Goal: Task Accomplishment & Management: Use online tool/utility

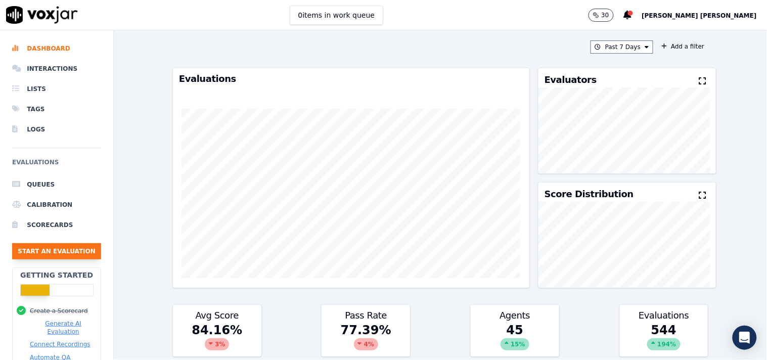
click at [56, 246] on button "Start an Evaluation" at bounding box center [56, 251] width 89 height 16
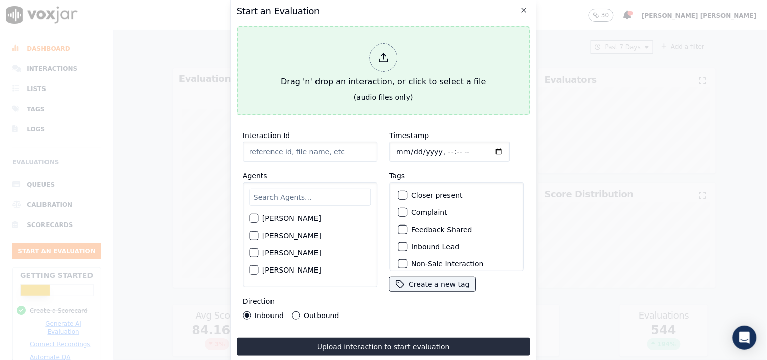
click at [372, 50] on div at bounding box center [383, 57] width 28 height 28
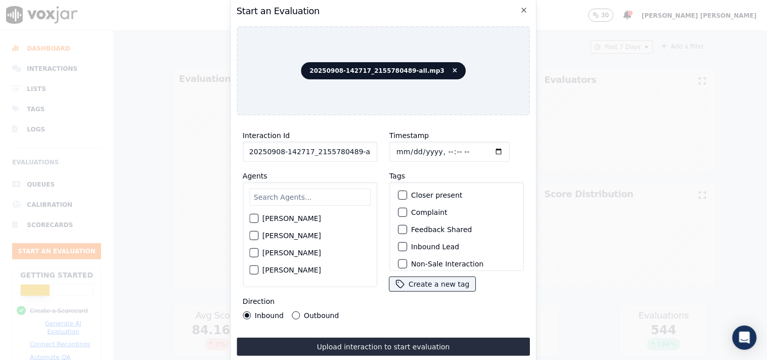
scroll to position [0, 6]
drag, startPoint x: 351, startPoint y: 150, endPoint x: 392, endPoint y: 153, distance: 41.5
click at [392, 153] on div "Interaction Id 20250908-142717_2155780489-all.mp3 Agents [PERSON_NAME] [PERSON_…" at bounding box center [384, 224] width 294 height 202
type input "20250908-142717_2155780489-C1"
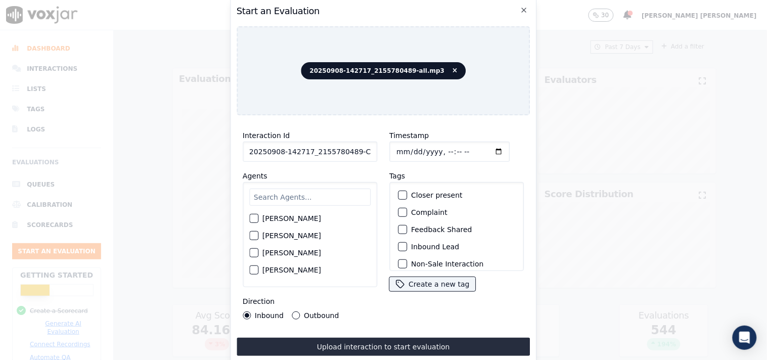
click at [272, 199] on input "text" at bounding box center [309, 197] width 121 height 17
type input "vin"
click at [279, 235] on label "[PERSON_NAME]" at bounding box center [291, 238] width 59 height 7
click at [258, 235] on button "[PERSON_NAME]" at bounding box center [253, 238] width 9 height 9
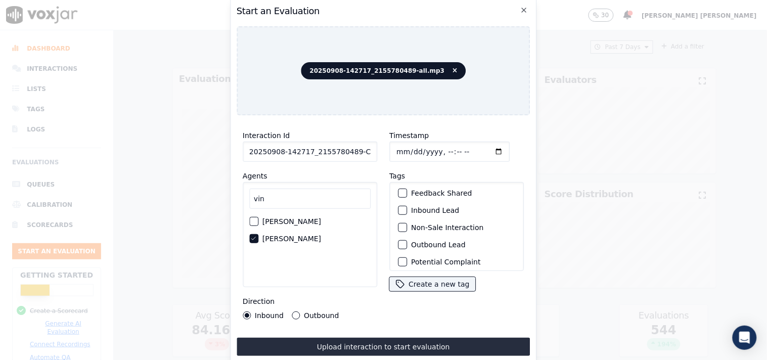
scroll to position [56, 0]
click at [424, 221] on label "Outbound Lead" at bounding box center [438, 224] width 55 height 7
click at [407, 220] on button "Outbound Lead" at bounding box center [402, 224] width 9 height 9
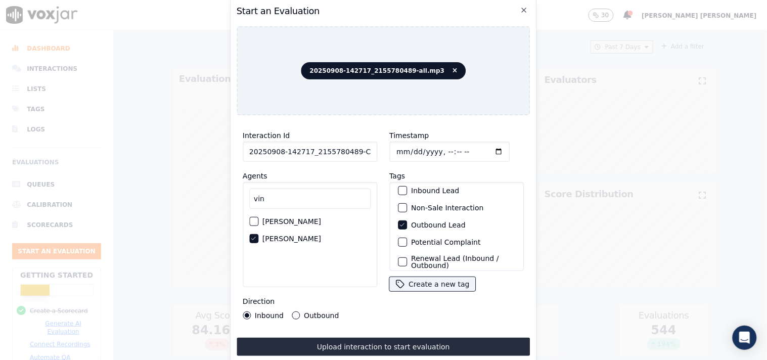
click at [424, 204] on label "Non-Sale Interaction" at bounding box center [447, 207] width 72 height 7
click at [407, 203] on button "Non-Sale Interaction" at bounding box center [402, 207] width 9 height 9
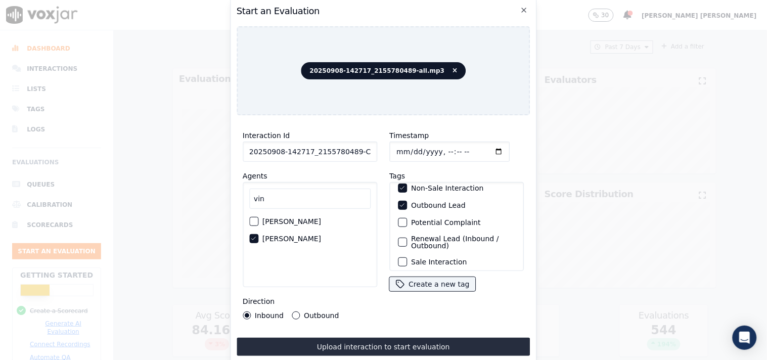
scroll to position [89, 0]
click at [399, 146] on input "Timestamp" at bounding box center [449, 152] width 120 height 20
type input "[DATE]T16:26"
click at [297, 312] on button "Outbound" at bounding box center [296, 316] width 8 height 8
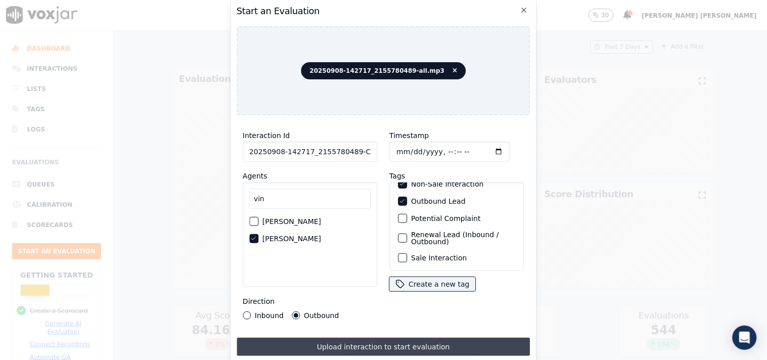
click at [392, 338] on button "Upload interaction to start evaluation" at bounding box center [384, 347] width 294 height 18
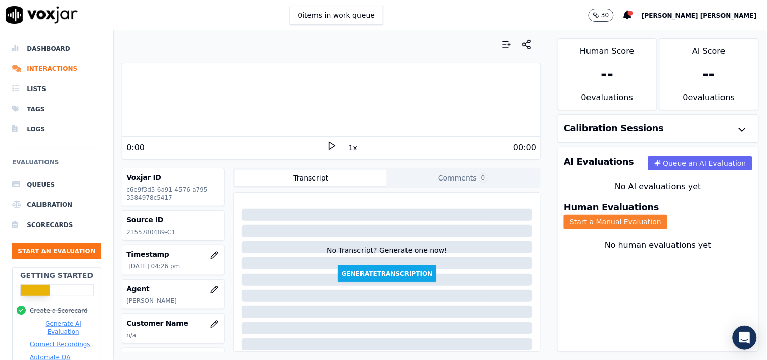
click at [668, 215] on button "Start a Manual Evaluation" at bounding box center [616, 222] width 104 height 14
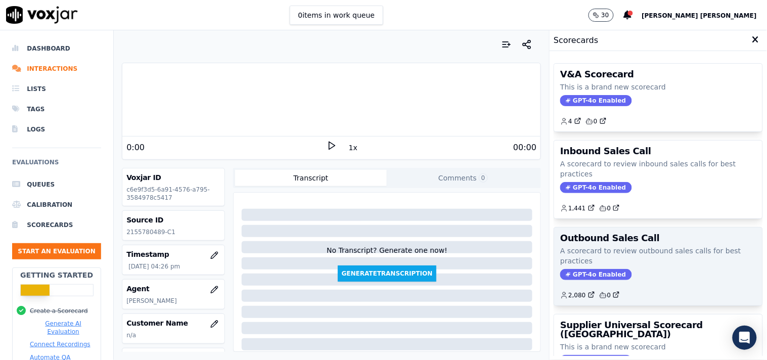
click at [580, 270] on span "GPT-4o Enabled" at bounding box center [595, 274] width 71 height 11
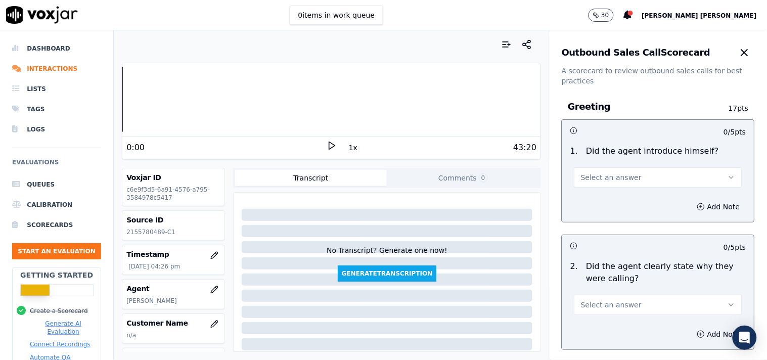
click at [598, 169] on button "Select an answer" at bounding box center [658, 177] width 168 height 20
click at [594, 196] on div "Yes" at bounding box center [640, 200] width 149 height 16
click at [610, 306] on span "Select an answer" at bounding box center [611, 305] width 61 height 10
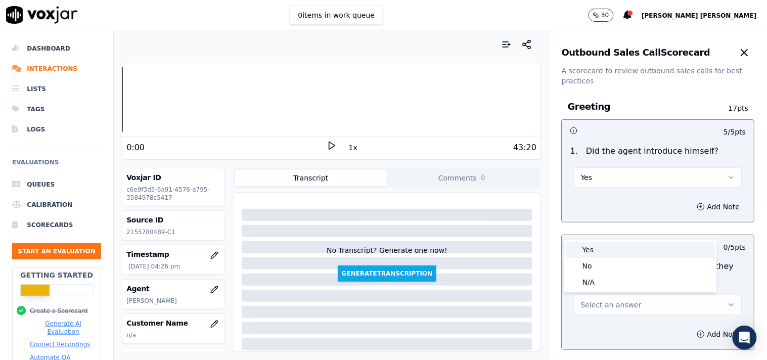
click at [605, 254] on div "Yes" at bounding box center [640, 250] width 149 height 16
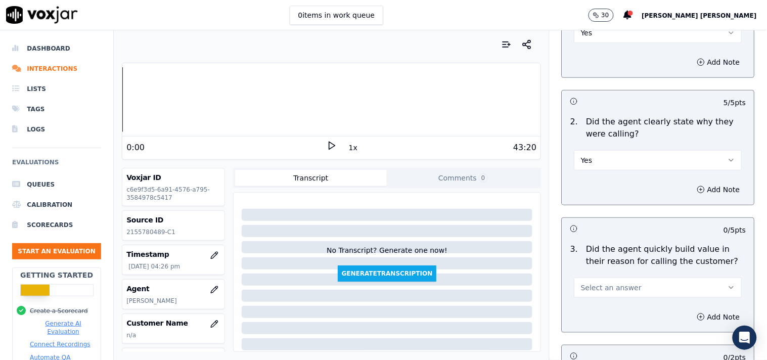
scroll to position [168, 0]
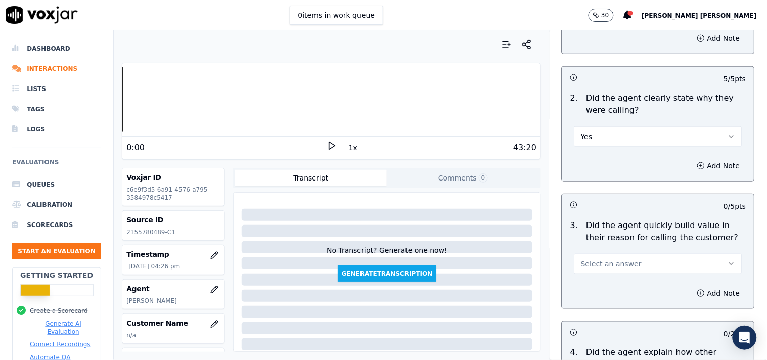
click at [613, 281] on div "Add Note" at bounding box center [658, 293] width 192 height 30
click at [613, 272] on button "Select an answer" at bounding box center [658, 264] width 168 height 20
click at [600, 279] on div "Yes" at bounding box center [640, 287] width 149 height 16
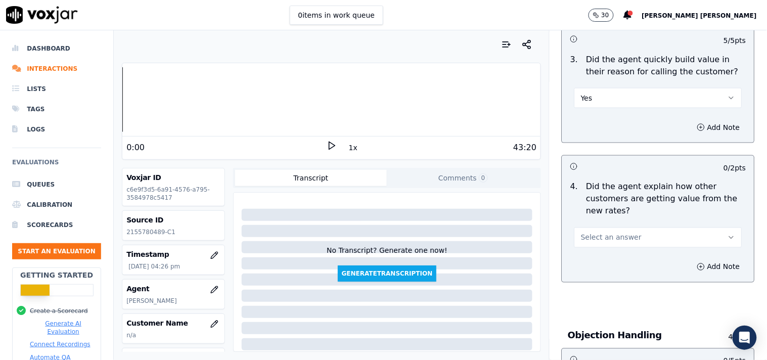
scroll to position [337, 0]
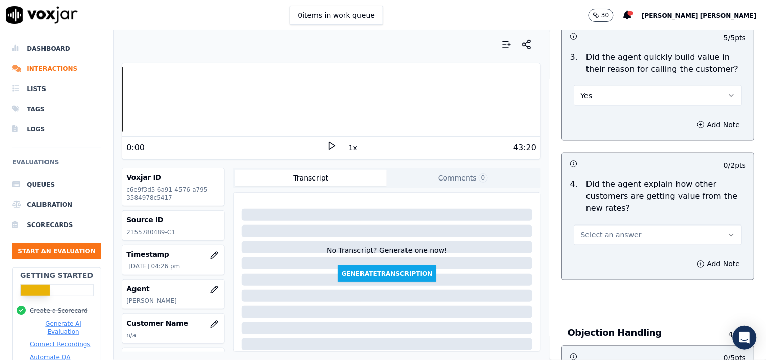
click at [606, 236] on span "Select an answer" at bounding box center [611, 235] width 61 height 10
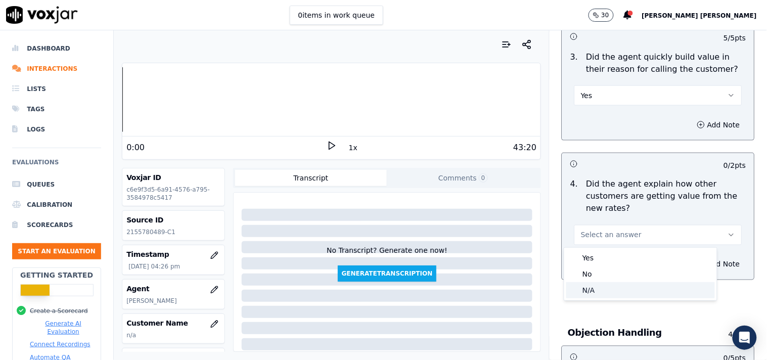
drag, startPoint x: 604, startPoint y: 259, endPoint x: 604, endPoint y: 289, distance: 29.8
click at [604, 289] on div "Yes No N/A" at bounding box center [640, 274] width 153 height 53
click at [604, 289] on div "N/A" at bounding box center [640, 290] width 149 height 16
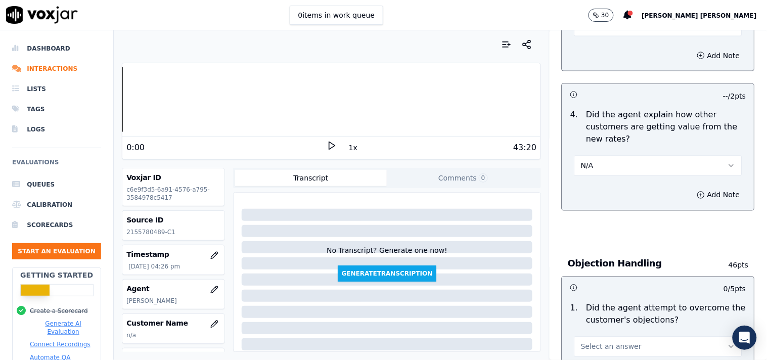
scroll to position [506, 0]
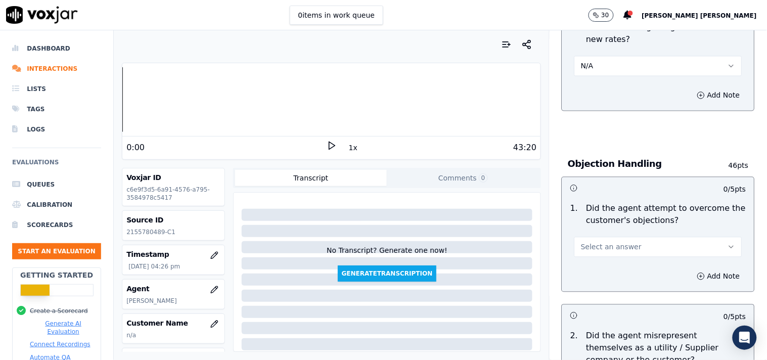
click at [609, 248] on span "Select an answer" at bounding box center [611, 247] width 61 height 10
click at [599, 279] on div "No" at bounding box center [640, 287] width 149 height 16
click at [608, 253] on button "No" at bounding box center [658, 247] width 168 height 20
click at [601, 270] on div "Yes" at bounding box center [640, 270] width 149 height 16
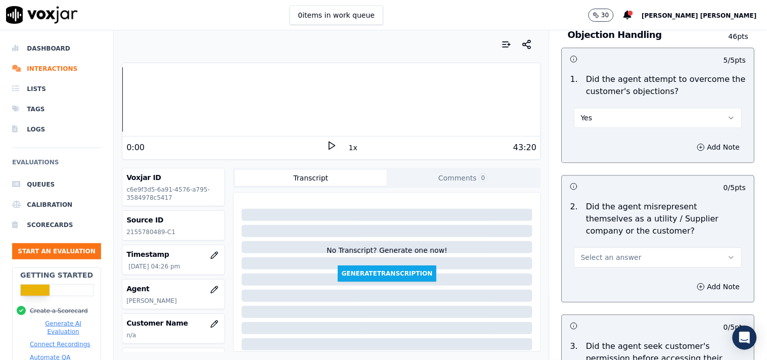
scroll to position [674, 0]
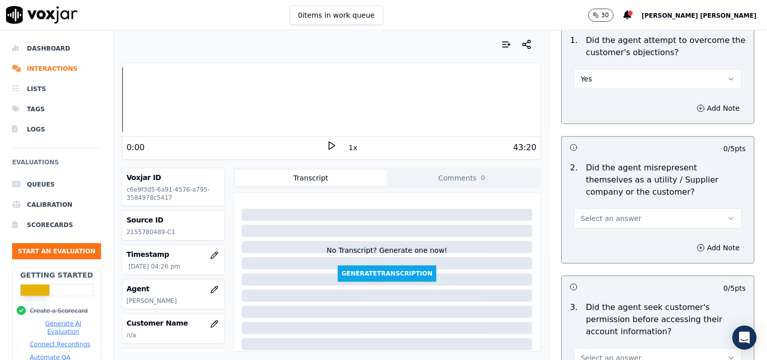
click at [608, 225] on button "Select an answer" at bounding box center [658, 218] width 168 height 20
click at [604, 258] on div "No" at bounding box center [640, 257] width 149 height 16
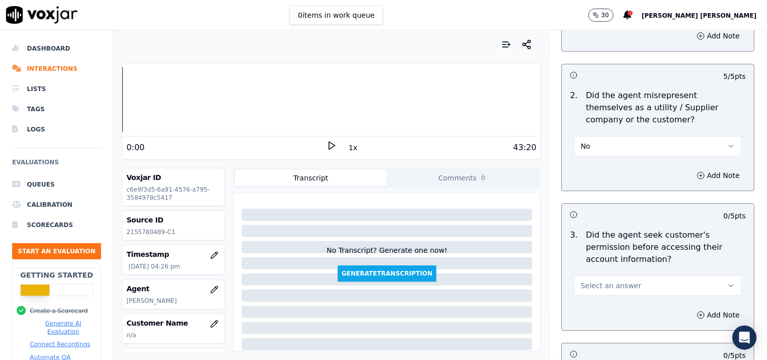
scroll to position [842, 0]
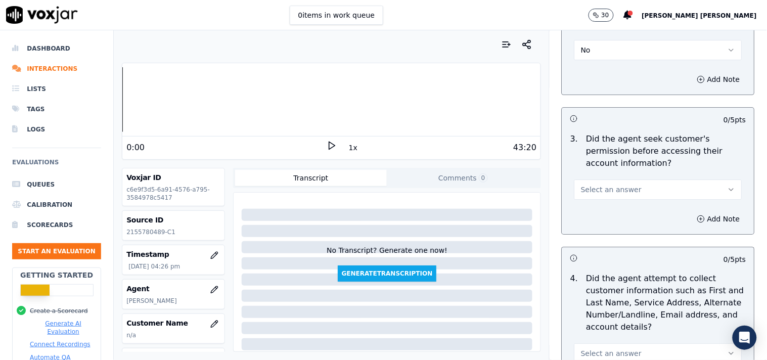
click at [612, 198] on button "Select an answer" at bounding box center [658, 190] width 168 height 20
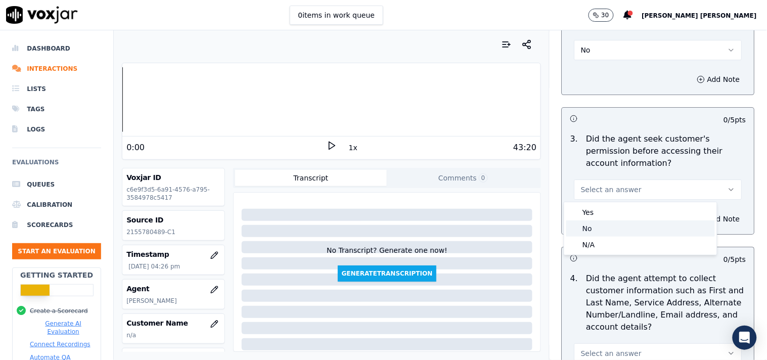
click at [604, 224] on div "No" at bounding box center [640, 228] width 149 height 16
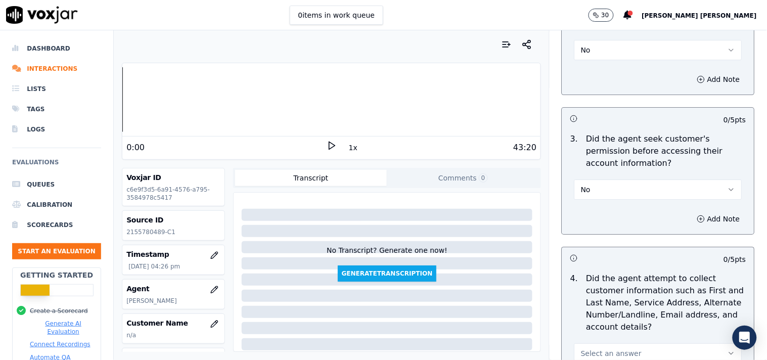
click at [699, 211] on div "Add Note" at bounding box center [658, 219] width 192 height 30
click at [691, 219] on button "Add Note" at bounding box center [718, 219] width 55 height 14
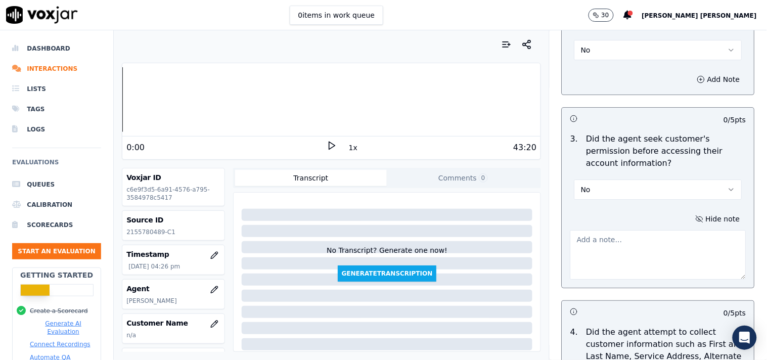
click at [599, 248] on textarea at bounding box center [658, 255] width 176 height 50
paste textarea "@02:51-[PERSON_NAME] inform to cx his Electric choice id no and service number …"
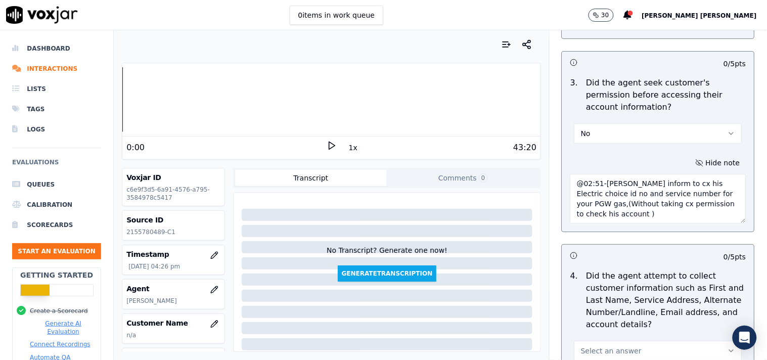
scroll to position [955, 0]
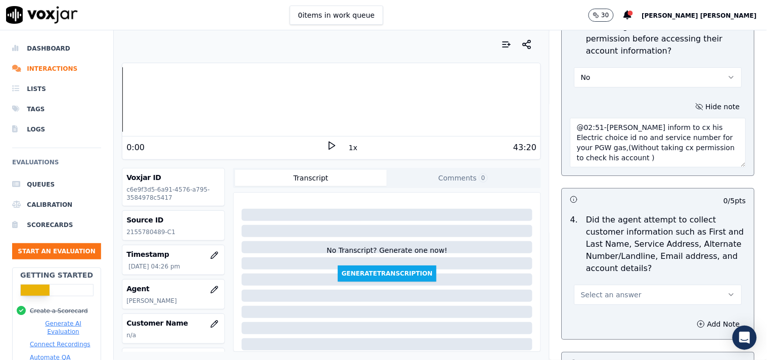
type textarea "@02:51-[PERSON_NAME] inform to cx his Electric choice id no and service number …"
click at [620, 296] on span "Select an answer" at bounding box center [611, 295] width 61 height 10
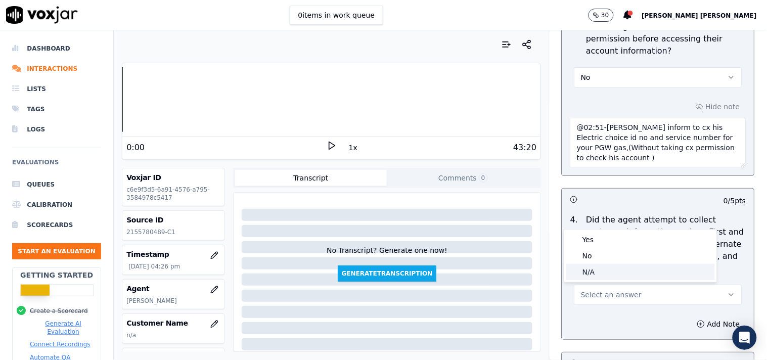
click at [609, 264] on div "N/A" at bounding box center [640, 272] width 149 height 16
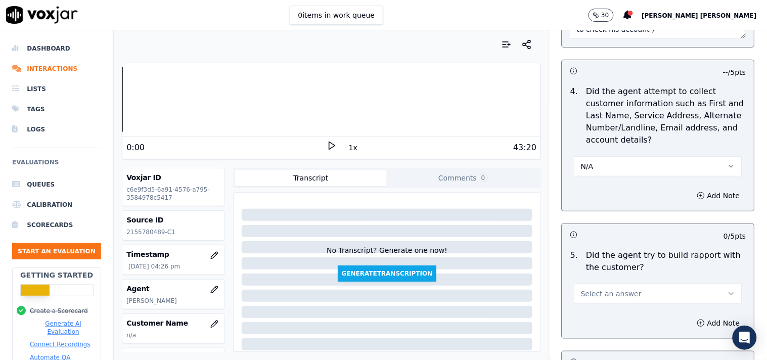
scroll to position [1124, 0]
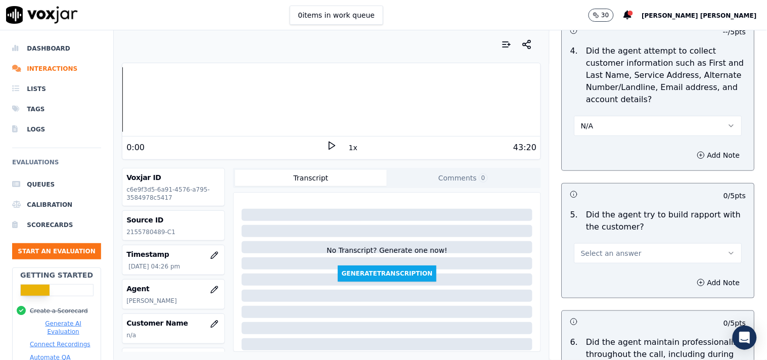
click at [624, 248] on button "Select an answer" at bounding box center [658, 253] width 168 height 20
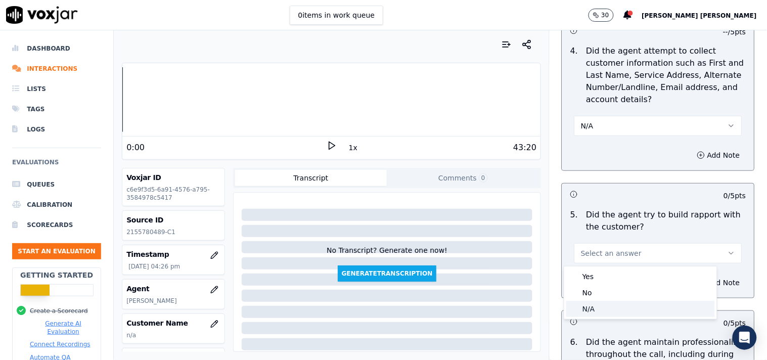
click at [603, 301] on div "N/A" at bounding box center [640, 309] width 149 height 16
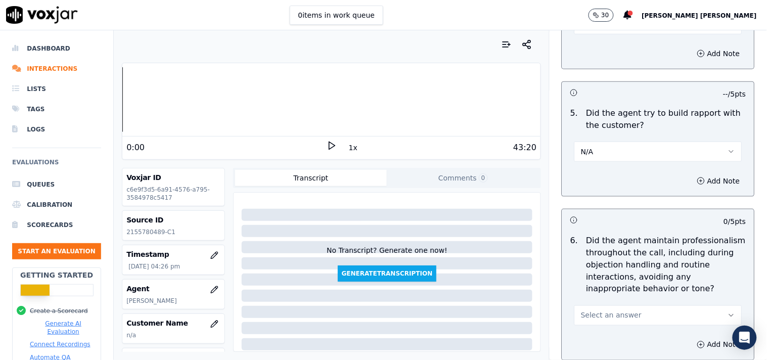
scroll to position [1236, 0]
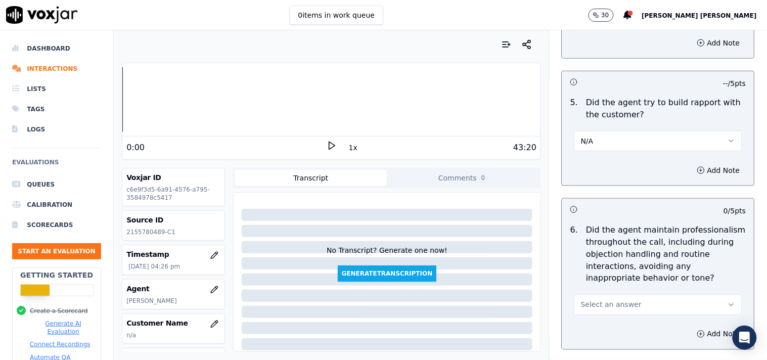
click at [605, 303] on span "Select an answer" at bounding box center [611, 305] width 61 height 10
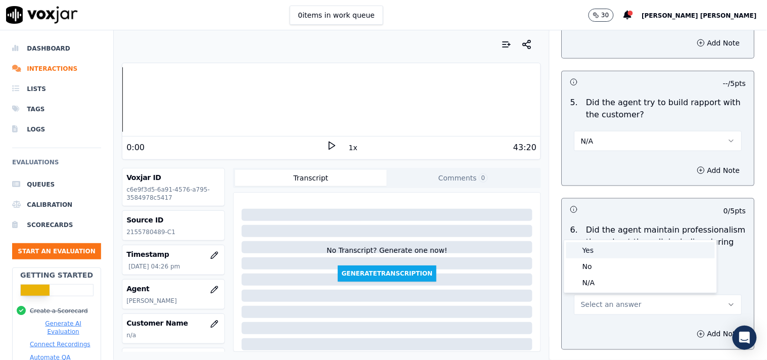
click at [599, 255] on div "Yes" at bounding box center [640, 250] width 149 height 16
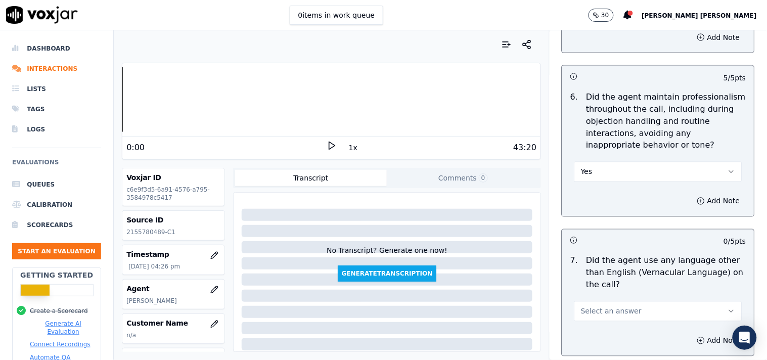
scroll to position [1404, 0]
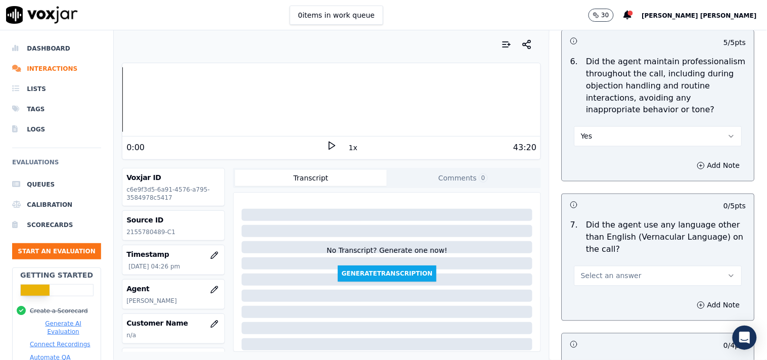
click at [609, 276] on span "Select an answer" at bounding box center [611, 276] width 61 height 10
click at [604, 318] on div "No" at bounding box center [640, 315] width 149 height 16
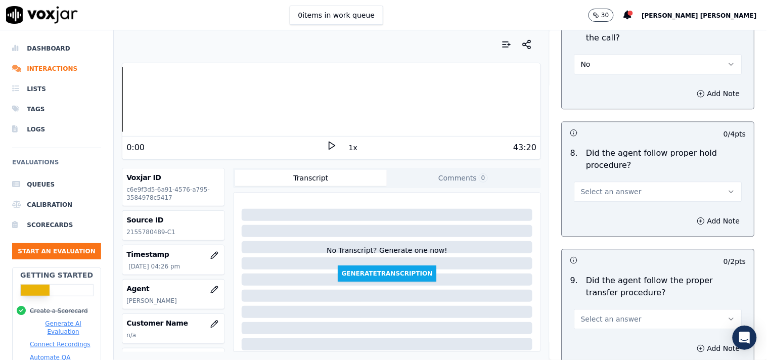
scroll to position [1629, 0]
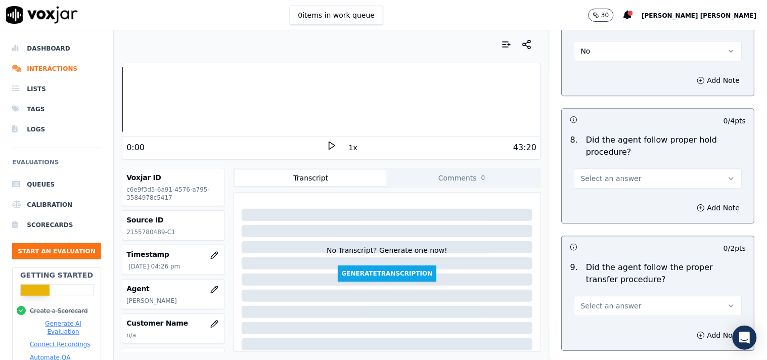
click at [621, 180] on span "Select an answer" at bounding box center [611, 178] width 61 height 10
click at [601, 205] on div "Yes" at bounding box center [640, 202] width 149 height 16
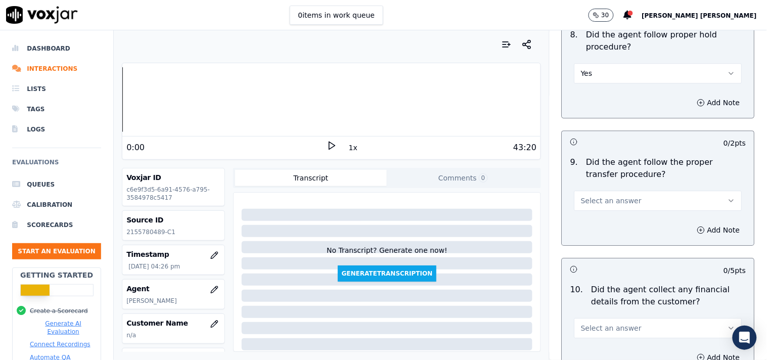
scroll to position [1742, 0]
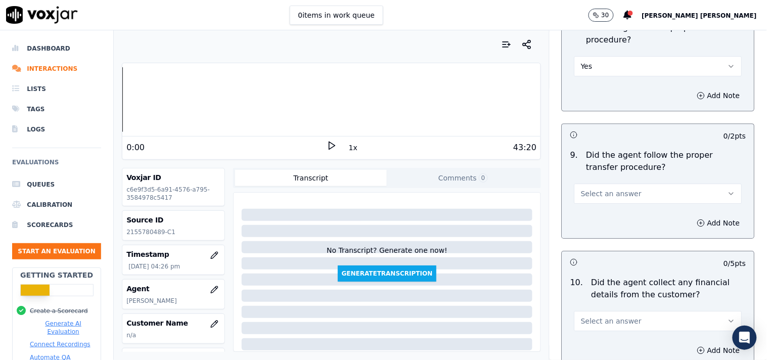
click at [618, 200] on button "Select an answer" at bounding box center [658, 194] width 168 height 20
click at [612, 234] on div "No" at bounding box center [640, 233] width 149 height 16
click at [697, 226] on icon "button" at bounding box center [701, 223] width 8 height 8
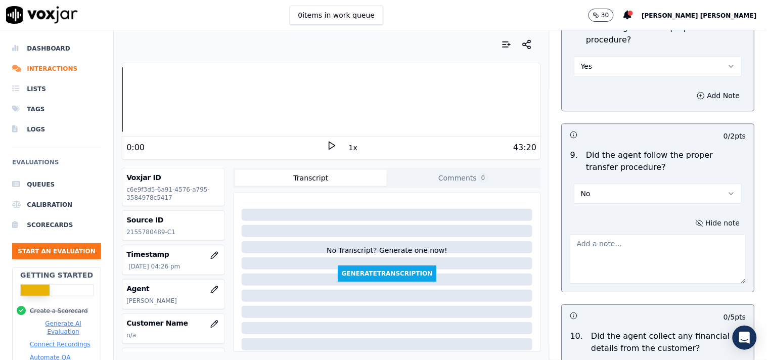
click at [614, 254] on textarea at bounding box center [658, 259] width 176 height 50
paste textarea "@30:18 [PERSON_NAME] did the invalid transfer to [PERSON_NAME] (as in the call …"
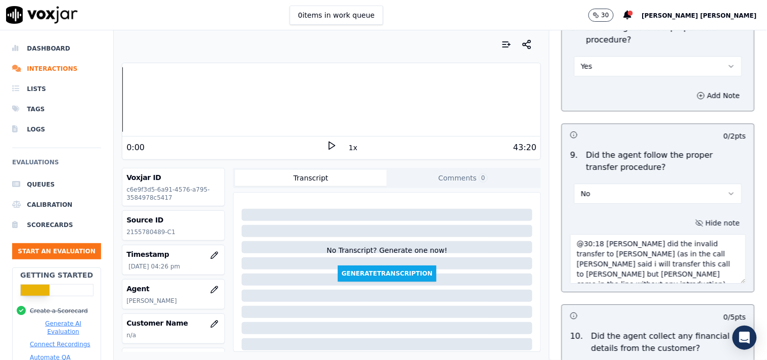
type textarea "@30:18 [PERSON_NAME] did the invalid transfer to [PERSON_NAME] (as in the call …"
click at [620, 307] on div "0 / 5 pts" at bounding box center [658, 315] width 192 height 21
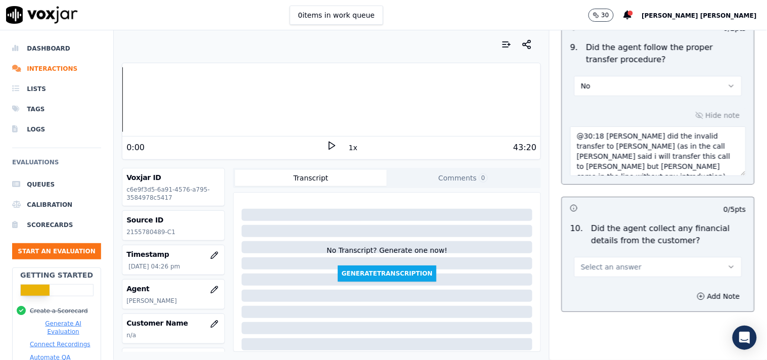
scroll to position [1854, 0]
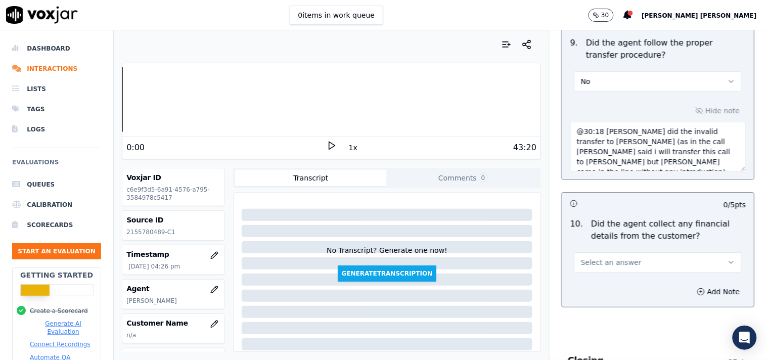
click at [633, 263] on button "Select an answer" at bounding box center [658, 262] width 168 height 20
click at [599, 301] on div "No" at bounding box center [640, 302] width 149 height 16
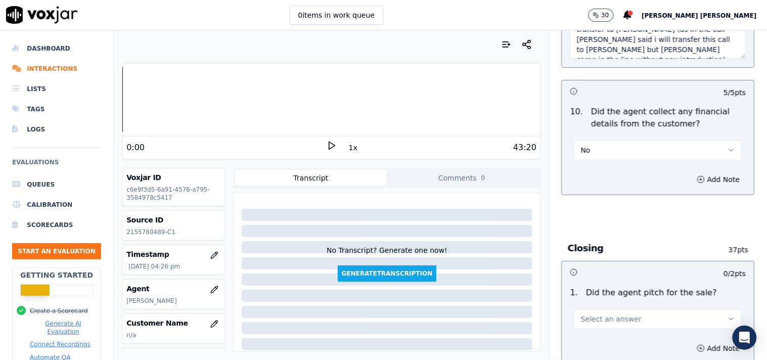
scroll to position [2023, 0]
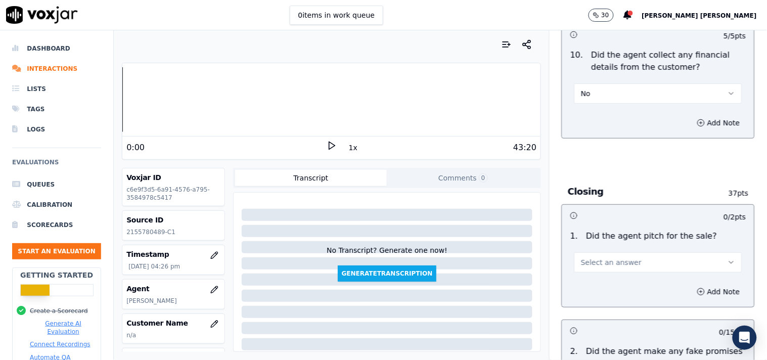
click at [617, 259] on span "Select an answer" at bounding box center [611, 262] width 61 height 10
click at [593, 288] on div "Yes" at bounding box center [640, 286] width 149 height 16
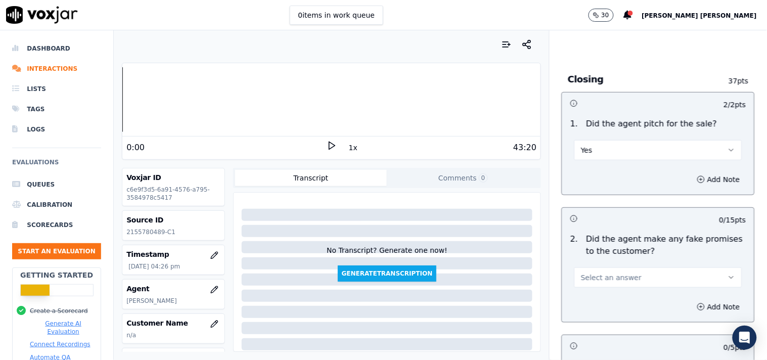
click at [620, 277] on span "Select an answer" at bounding box center [611, 278] width 61 height 10
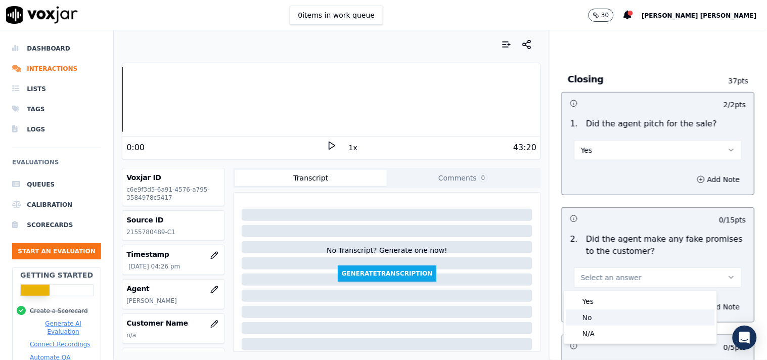
click at [600, 316] on div "No" at bounding box center [640, 317] width 149 height 16
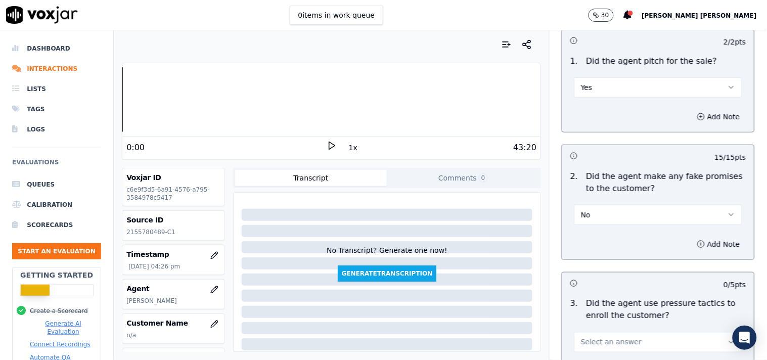
scroll to position [2303, 0]
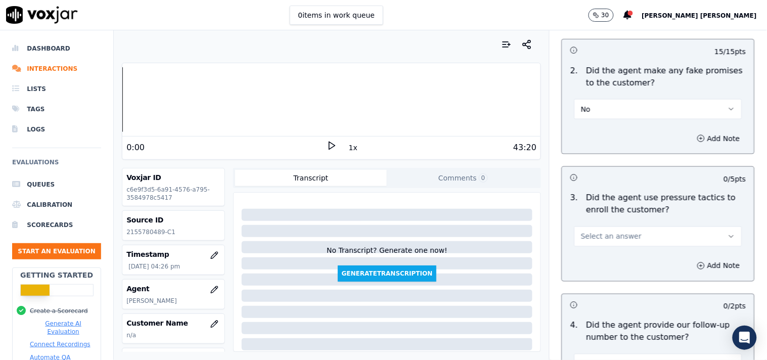
click at [618, 224] on div "Select an answer" at bounding box center [658, 231] width 184 height 30
click at [617, 232] on span "Select an answer" at bounding box center [611, 237] width 61 height 10
click at [605, 274] on div "No" at bounding box center [640, 277] width 149 height 16
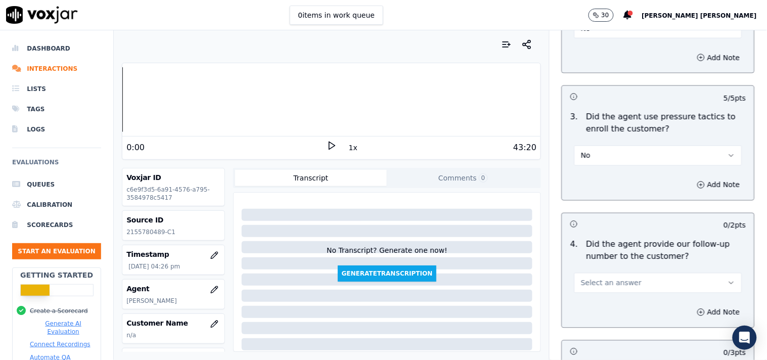
scroll to position [2472, 0]
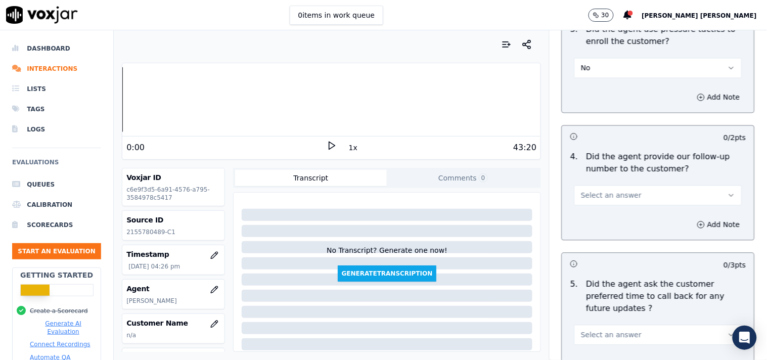
click at [632, 196] on button "Select an answer" at bounding box center [658, 196] width 168 height 20
click at [616, 227] on div "Yes" at bounding box center [640, 219] width 149 height 16
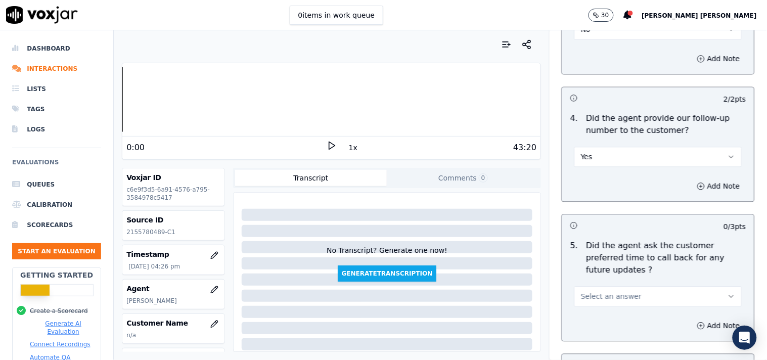
scroll to position [2585, 0]
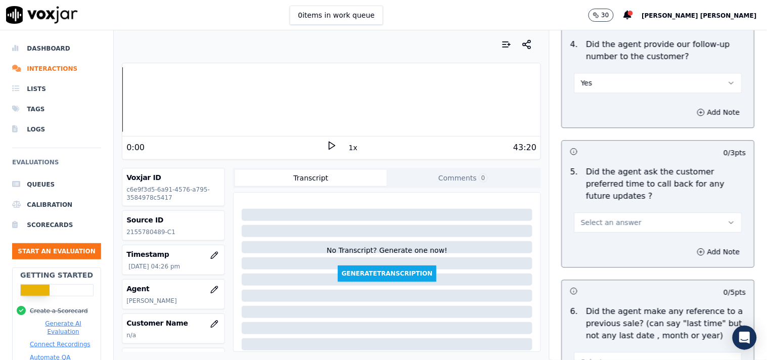
click at [618, 217] on span "Select an answer" at bounding box center [611, 222] width 61 height 10
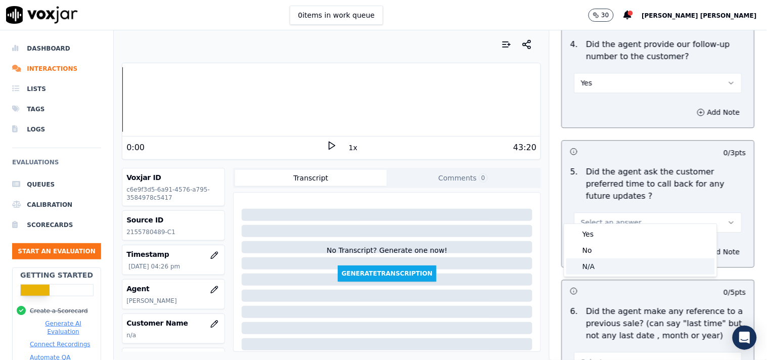
click at [612, 266] on div "N/A" at bounding box center [640, 266] width 149 height 16
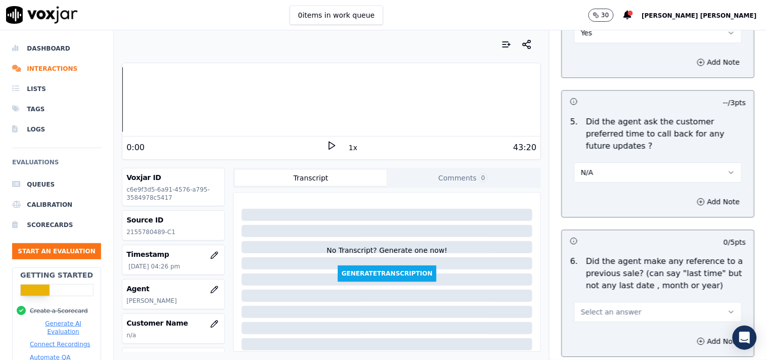
scroll to position [2697, 0]
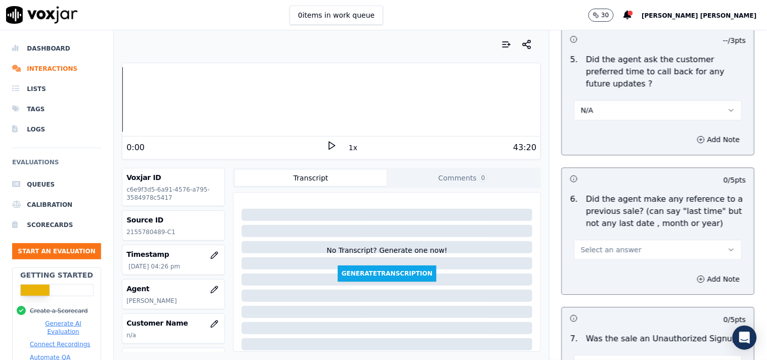
click at [616, 245] on span "Select an answer" at bounding box center [611, 250] width 61 height 10
click at [604, 276] on div "No" at bounding box center [640, 278] width 149 height 16
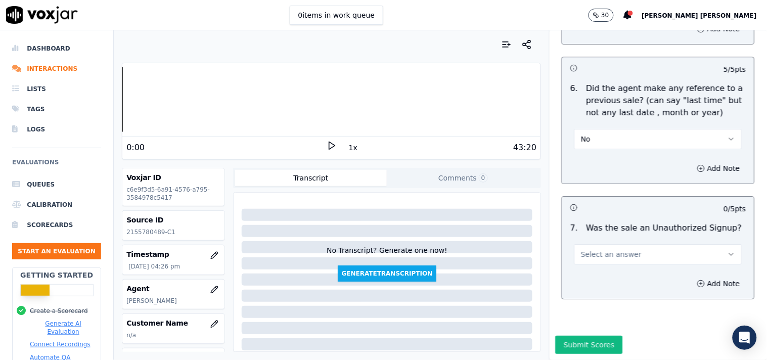
scroll to position [2822, 0]
click at [616, 249] on span "Select an answer" at bounding box center [611, 254] width 61 height 10
click at [602, 278] on div "N/A" at bounding box center [640, 285] width 149 height 16
click at [691, 277] on button "Add Note" at bounding box center [718, 284] width 55 height 14
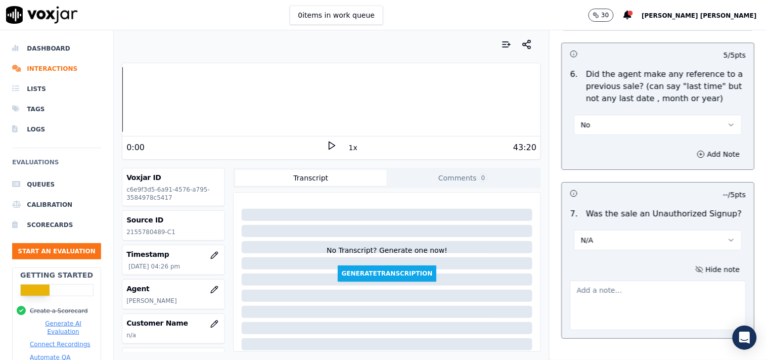
click at [600, 281] on textarea at bounding box center [658, 306] width 176 height 50
paste textarea "call id-142717_[PHONE_NUMBER] After the Cts Verifican while [PERSON_NAME] try t…"
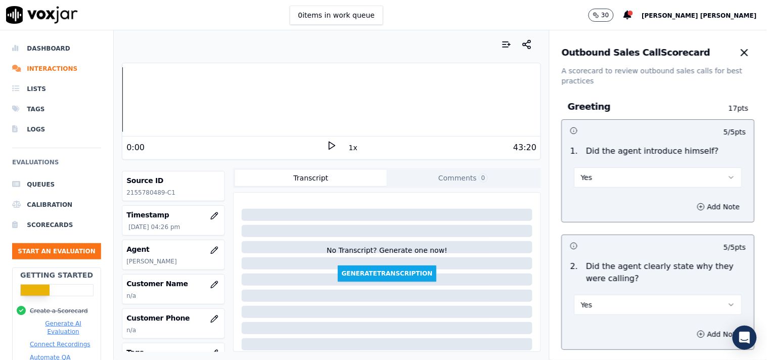
scroll to position [56, 0]
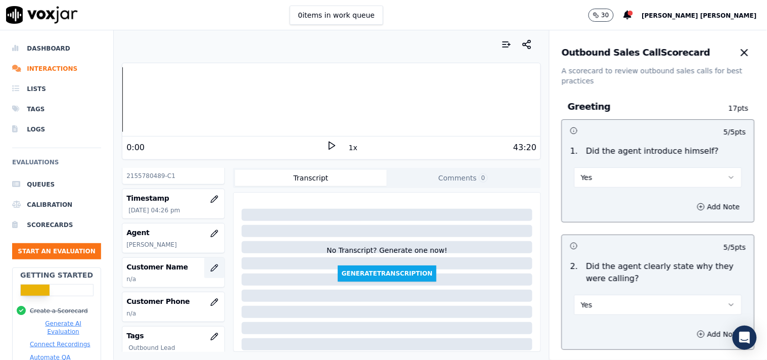
type textarea "call id-142717_[PHONE_NUMBER] After the Cts Verifican while [PERSON_NAME] try t…"
click at [204, 273] on button "button" at bounding box center [214, 268] width 20 height 20
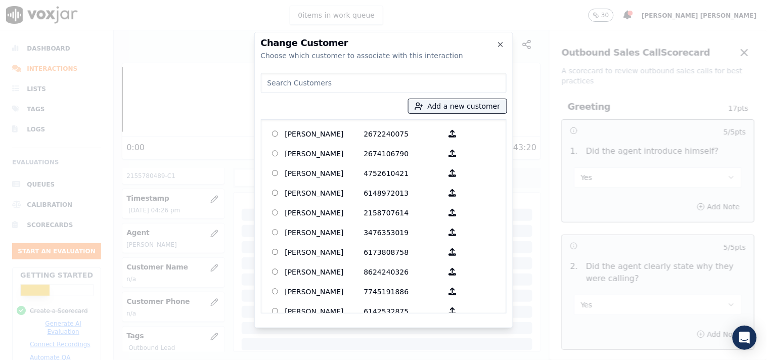
paste input "[PERSON_NAME]"
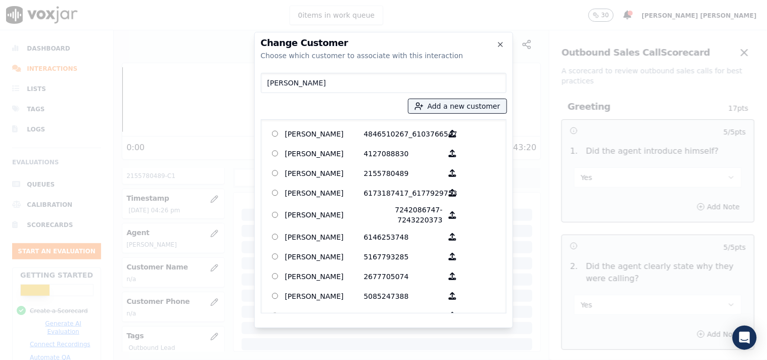
drag, startPoint x: 324, startPoint y: 86, endPoint x: 239, endPoint y: 75, distance: 86.2
click at [239, 360] on div "Change Customer Choose which customer to associate with this interaction [PERSO…" at bounding box center [383, 360] width 767 height 0
paste input "[PERSON_NAME]"
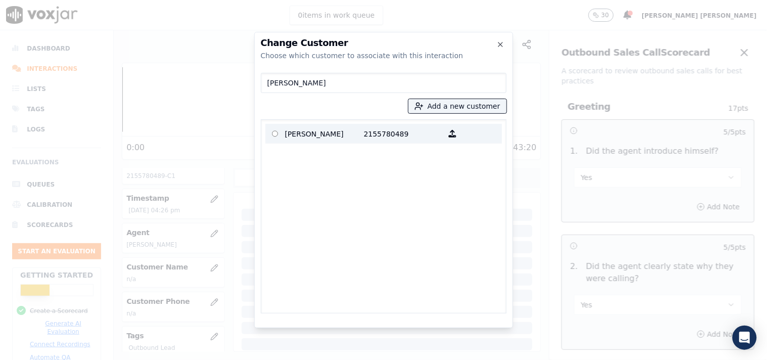
type input "[PERSON_NAME]"
click at [343, 139] on p "[PERSON_NAME]" at bounding box center [324, 134] width 79 height 16
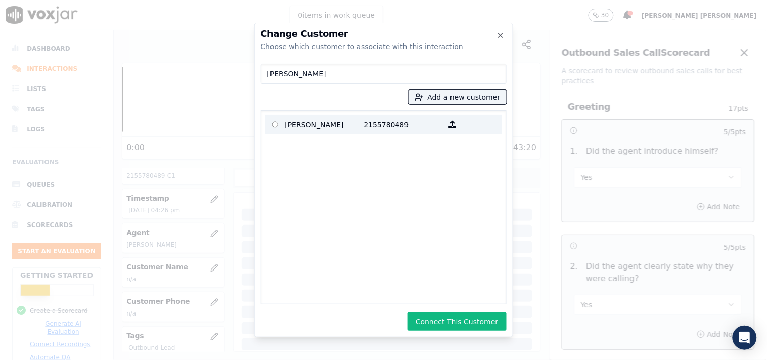
click at [391, 126] on p "2155780489" at bounding box center [403, 125] width 79 height 16
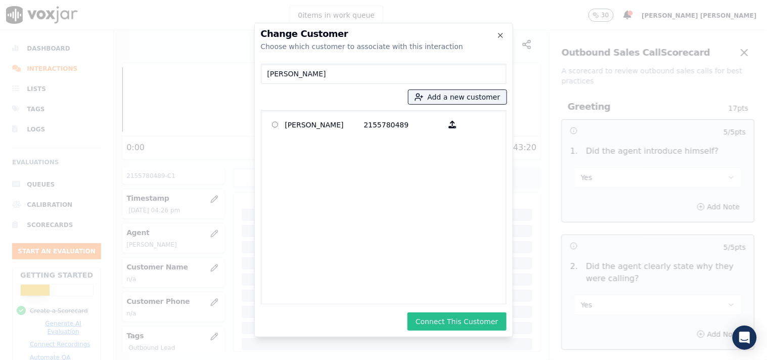
click at [456, 324] on button "Connect This Customer" at bounding box center [457, 322] width 99 height 18
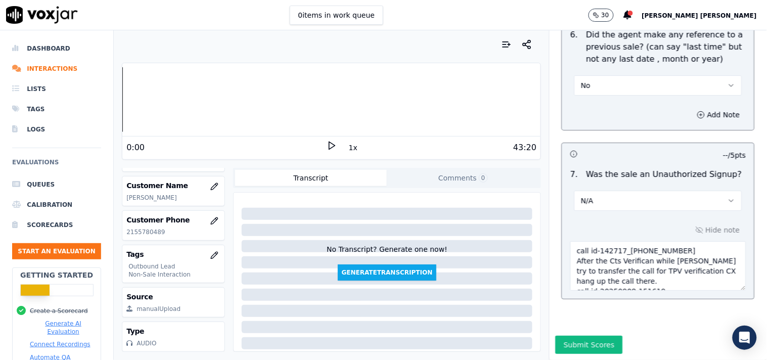
scroll to position [2875, 0]
click at [583, 336] on button "Submit Scores" at bounding box center [589, 345] width 67 height 18
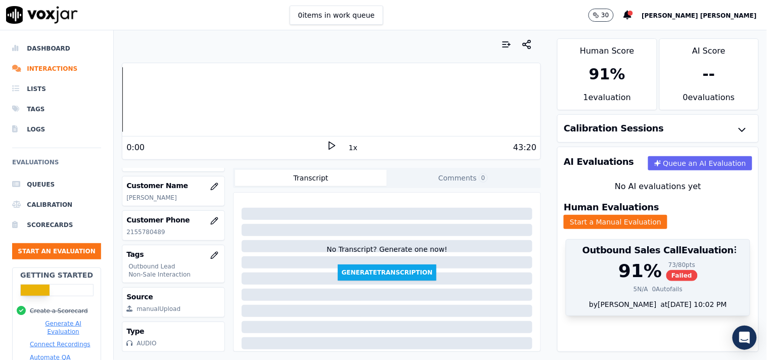
click at [607, 299] on div "by [PERSON_NAME] at [DATE] 10:02 PM" at bounding box center [658, 307] width 184 height 16
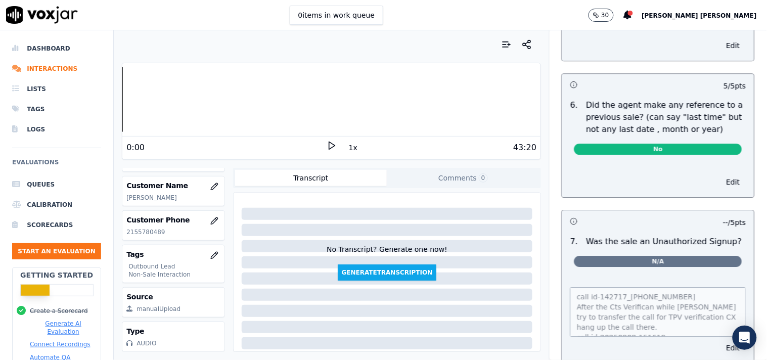
scroll to position [2789, 0]
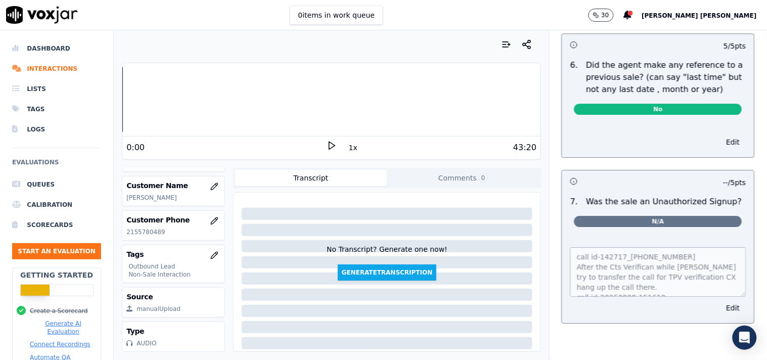
click at [485, 185] on button "Comments 0" at bounding box center [463, 178] width 152 height 16
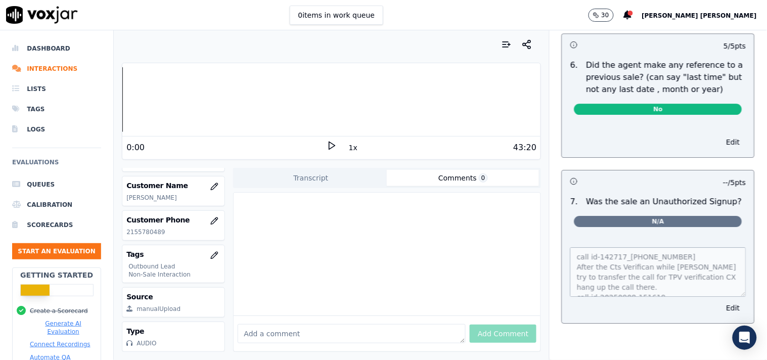
click at [415, 286] on div at bounding box center [387, 254] width 307 height 123
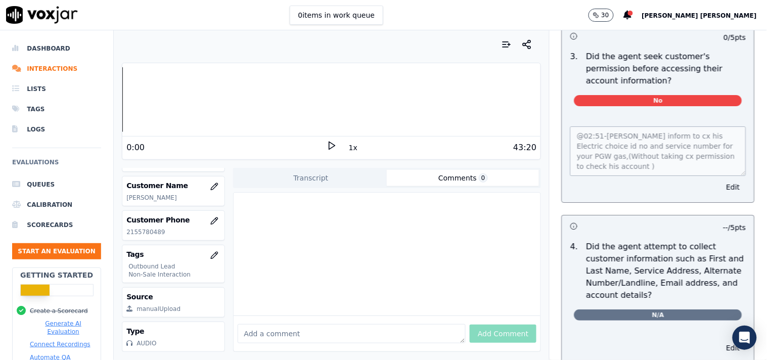
scroll to position [0, 0]
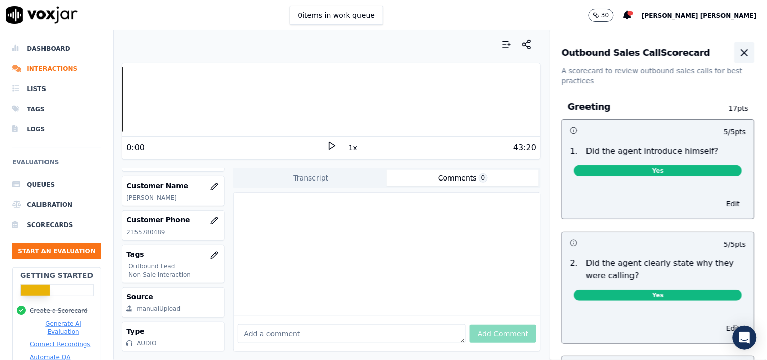
click at [739, 49] on icon "button" at bounding box center [745, 53] width 12 height 12
